Goal: Navigation & Orientation: Understand site structure

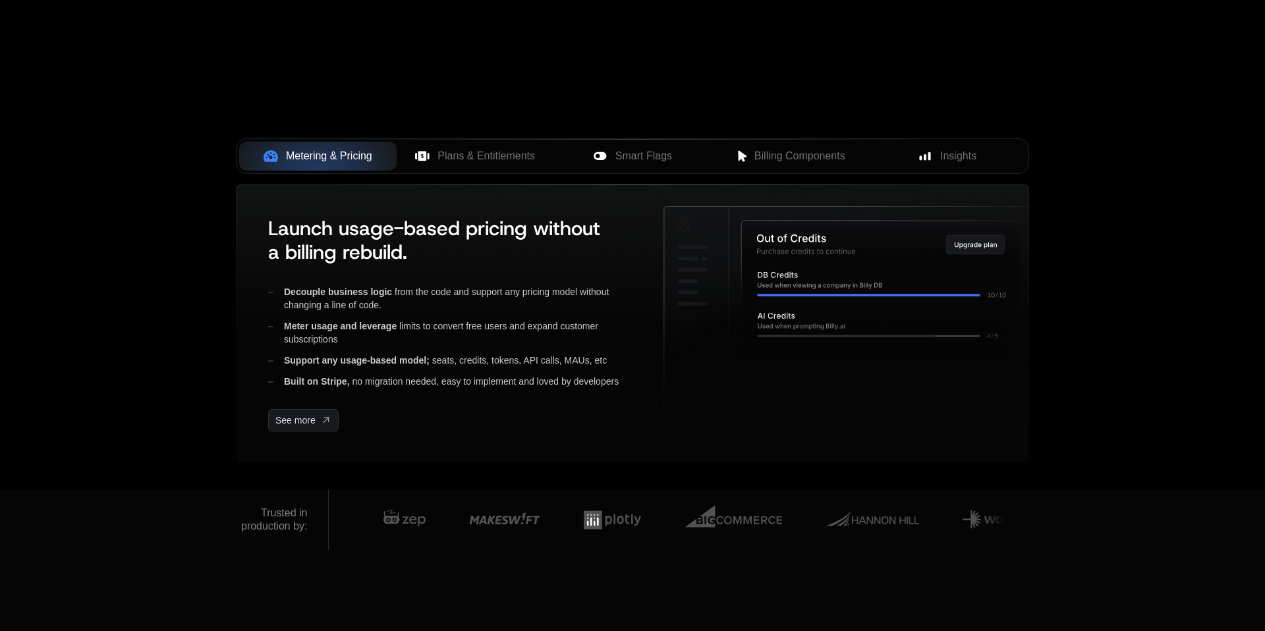
scroll to position [428, 0]
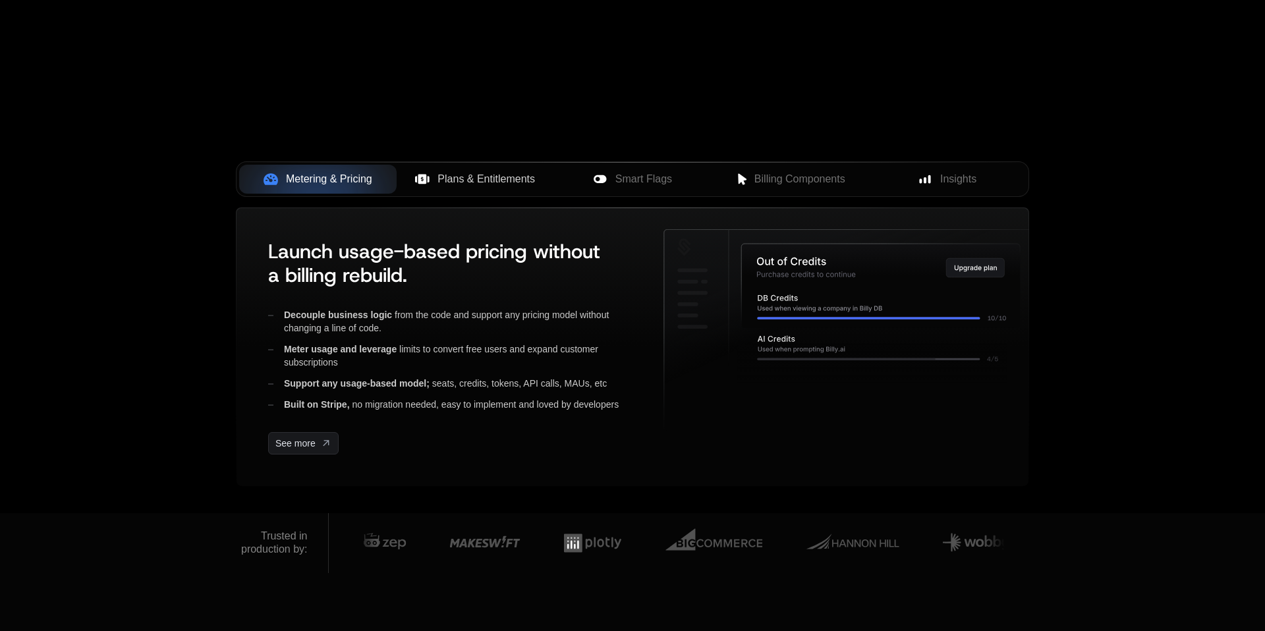
click at [510, 186] on span "Plans & Entitlements" at bounding box center [485, 179] width 97 height 16
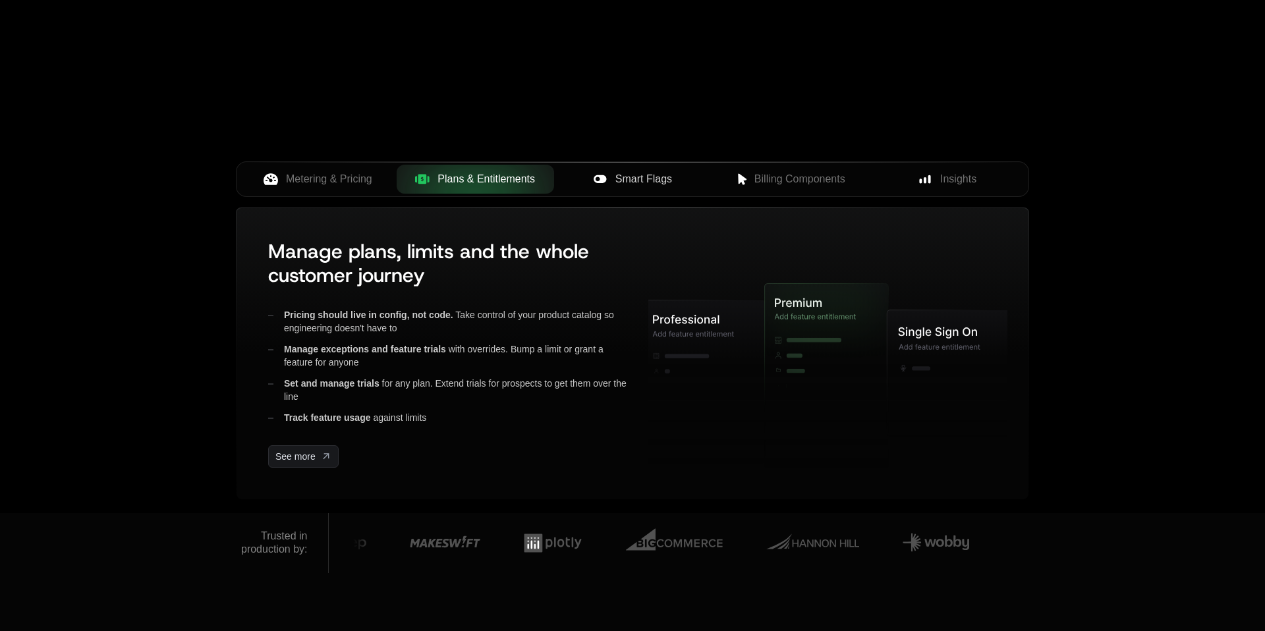
click at [580, 179] on div "Smart Flags" at bounding box center [632, 179] width 136 height 16
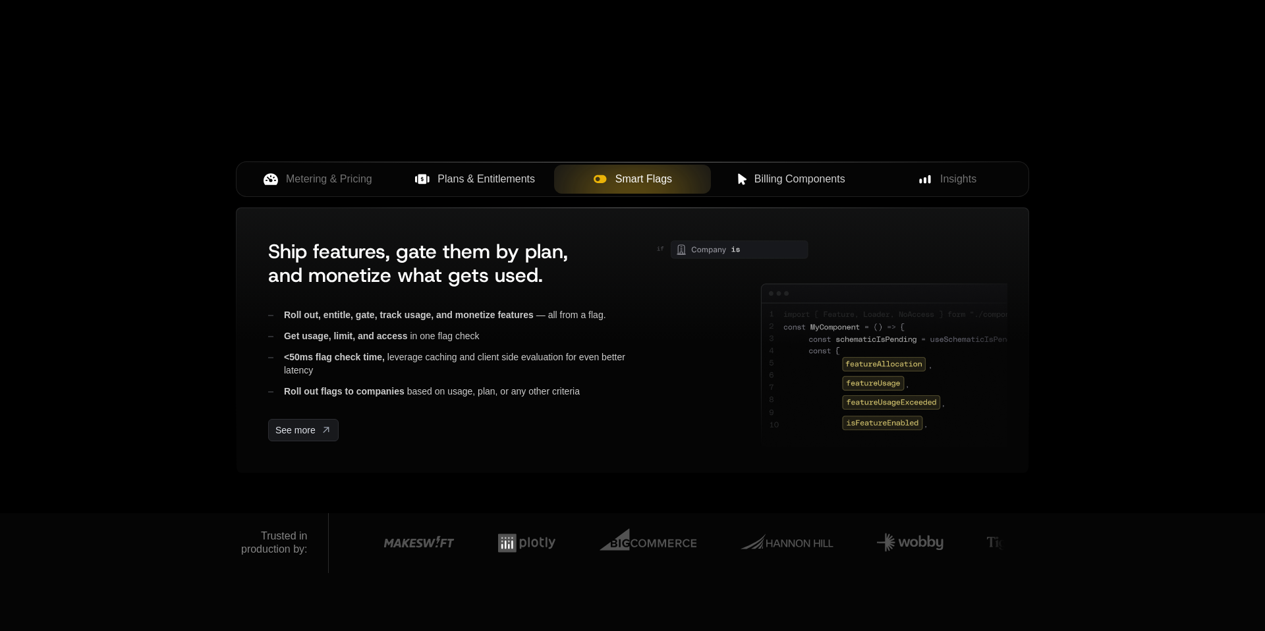
click at [778, 175] on span "Billing Components" at bounding box center [799, 179] width 91 height 16
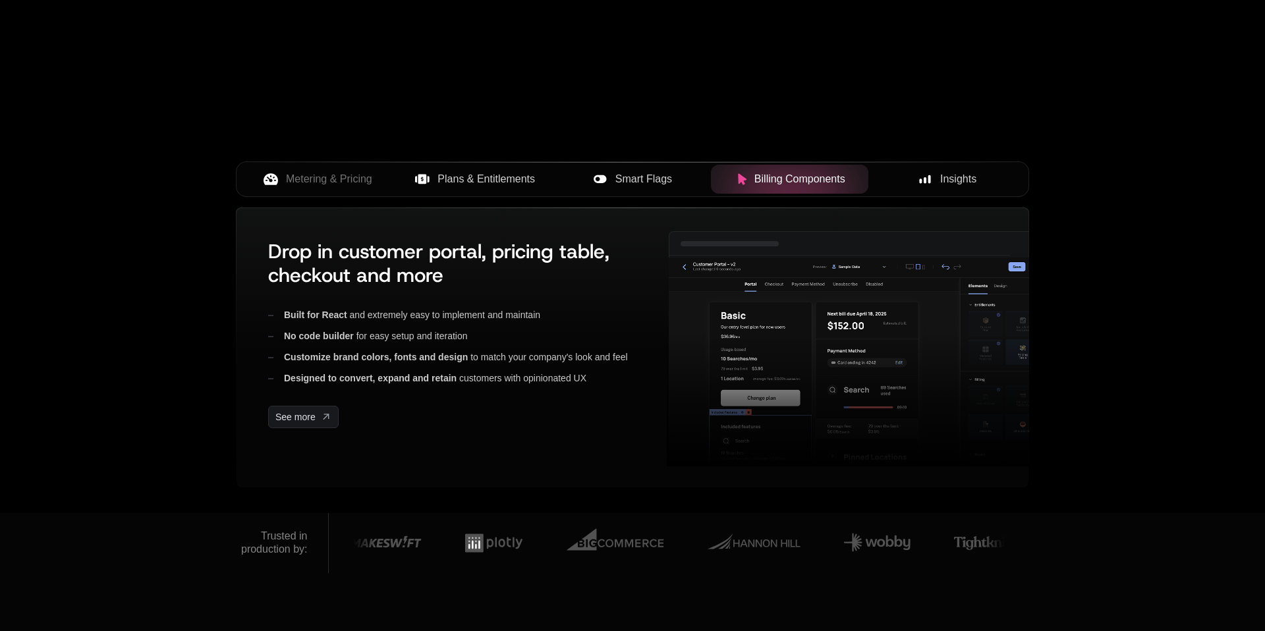
click at [935, 177] on div "Insights" at bounding box center [947, 179] width 136 height 16
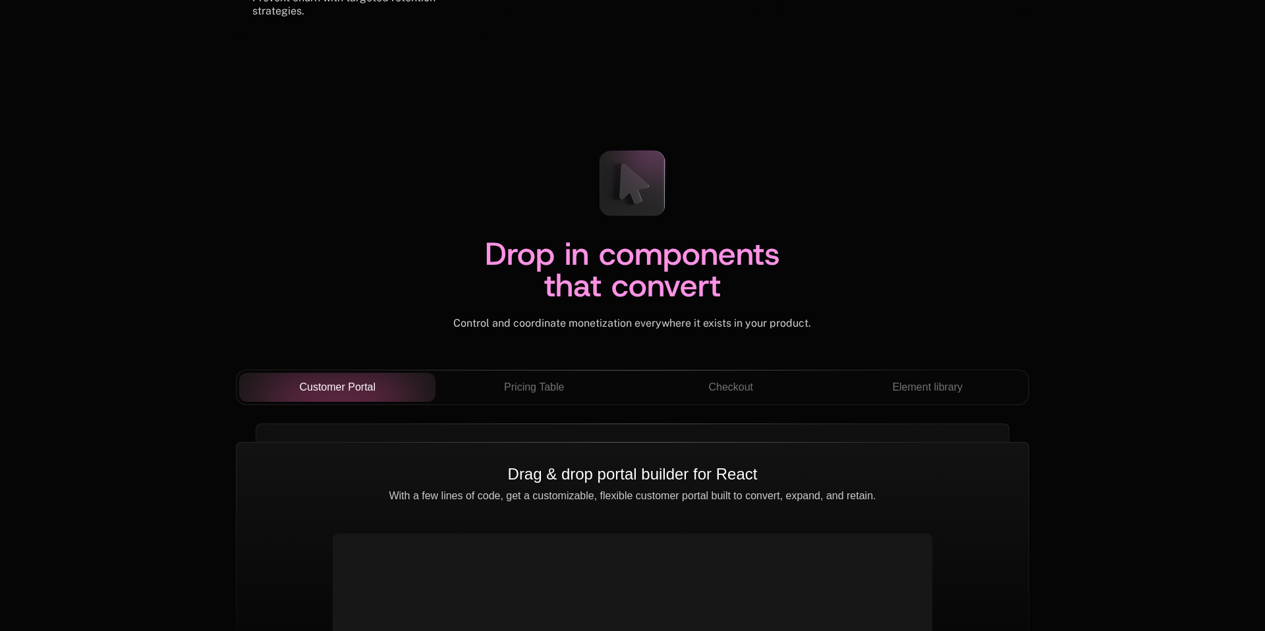
scroll to position [4435, 0]
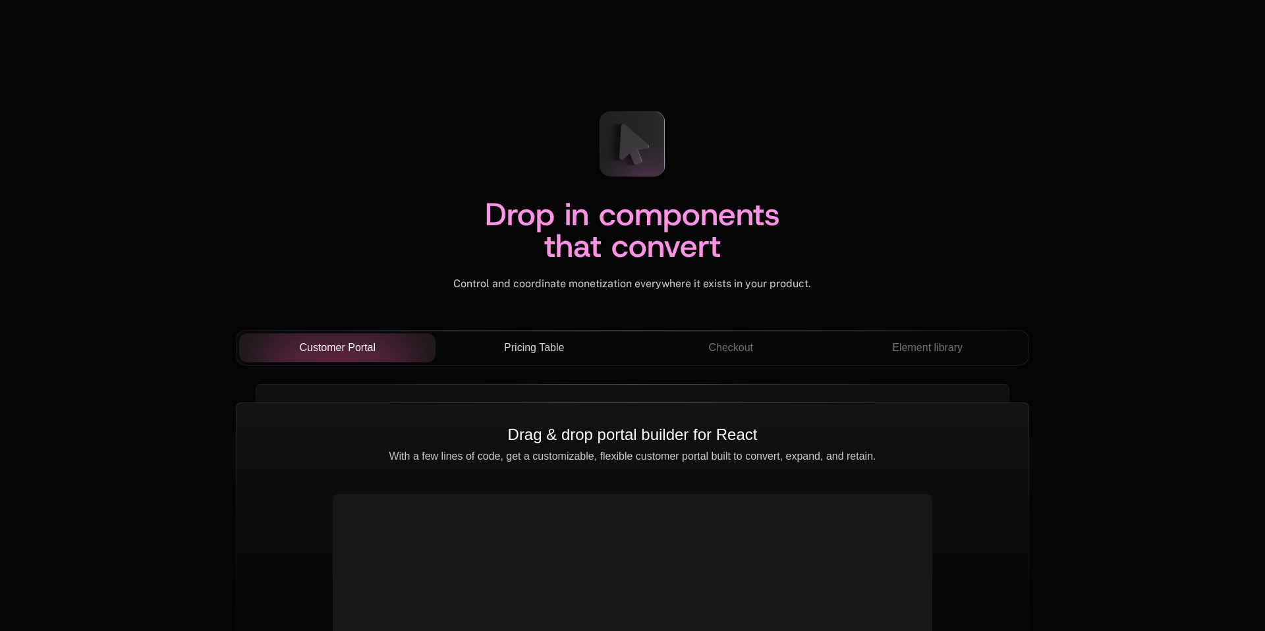
click at [530, 347] on span "Pricing Table" at bounding box center [534, 348] width 60 height 16
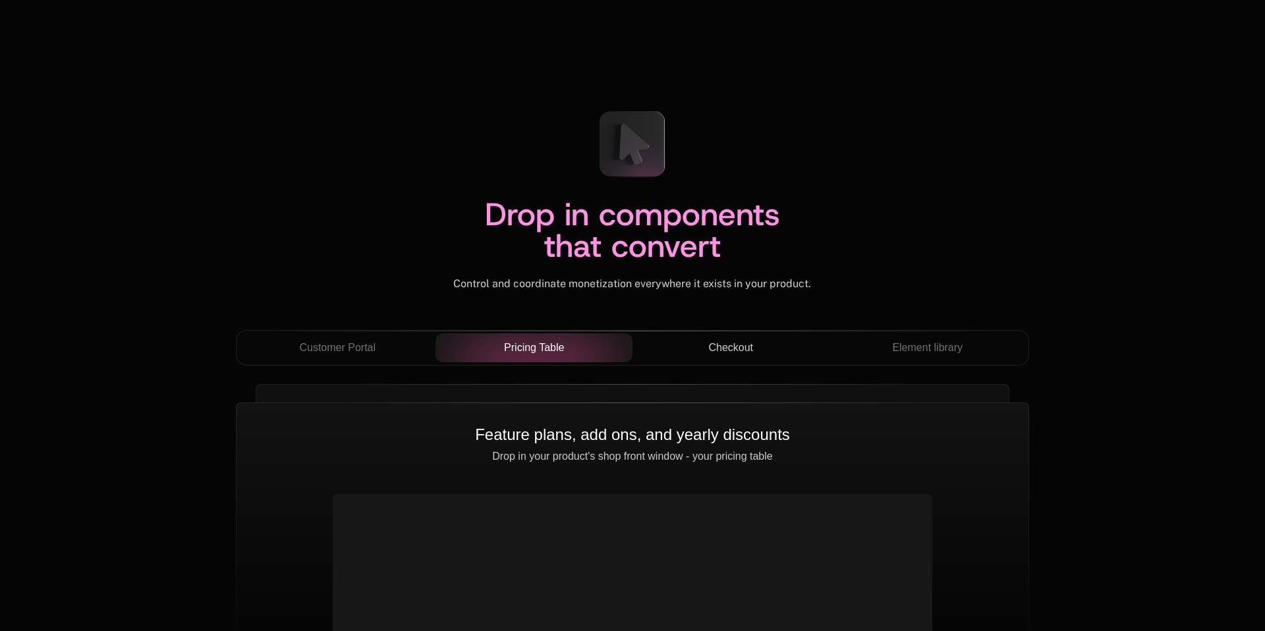
click at [715, 345] on span "Checkout" at bounding box center [730, 348] width 45 height 16
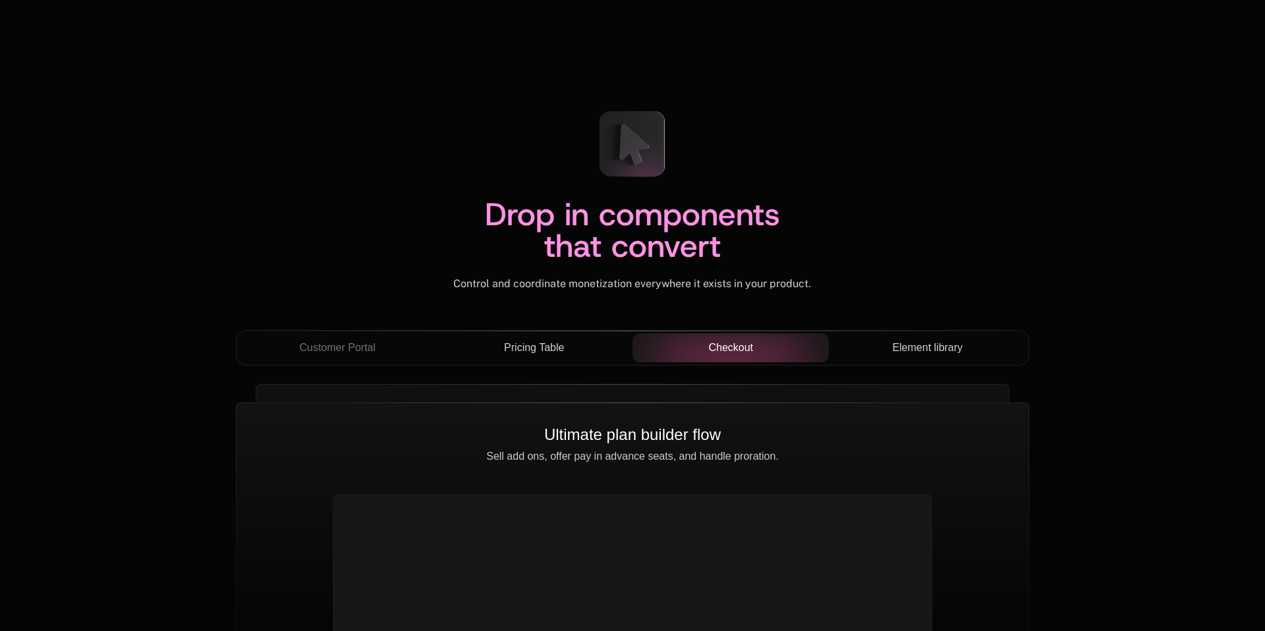
click at [907, 348] on span "Element library" at bounding box center [927, 348] width 70 height 16
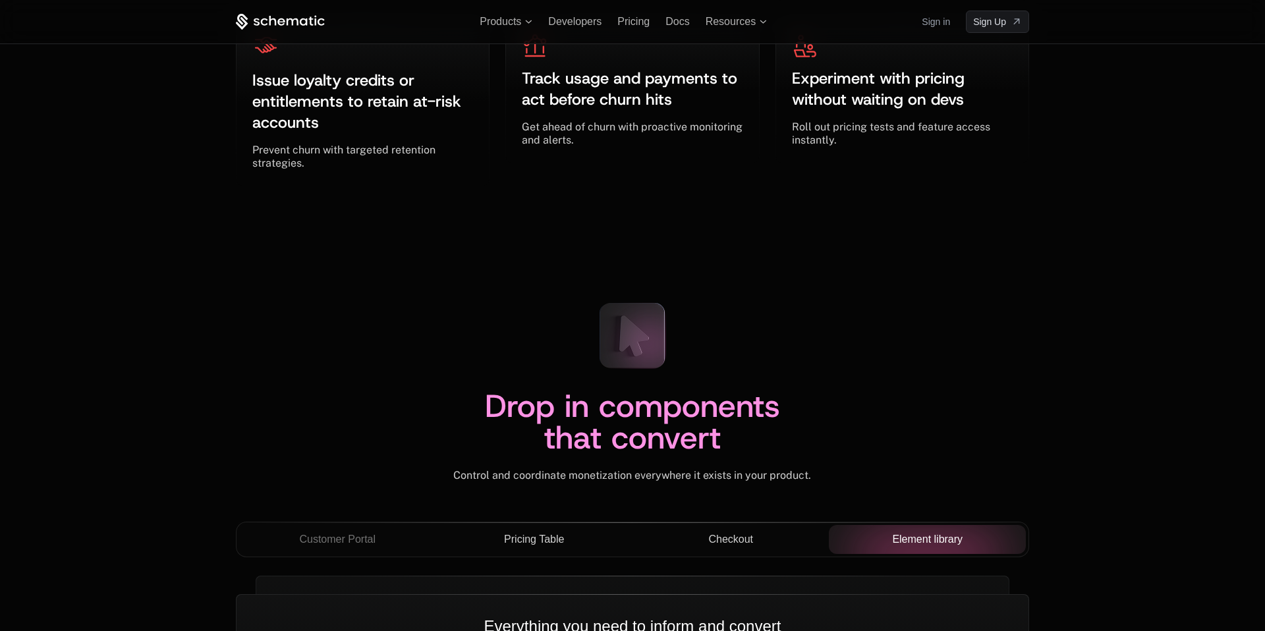
scroll to position [4224, 0]
